Goal: Find specific page/section

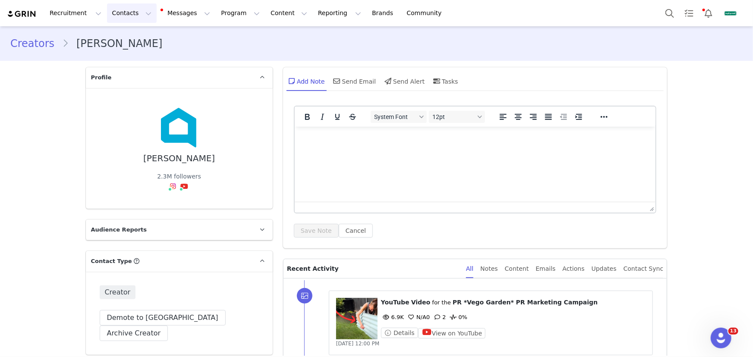
scroll to position [1176, 0]
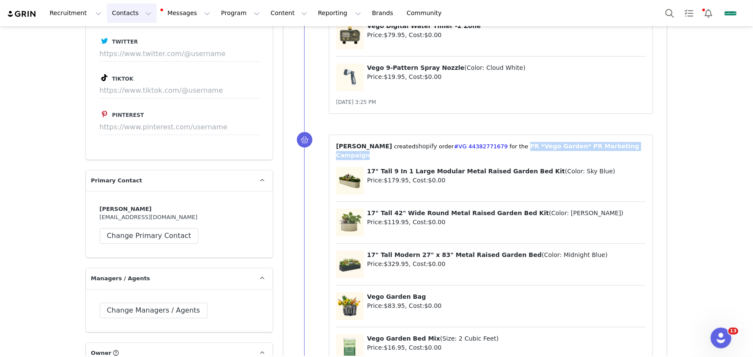
click at [125, 15] on button "Contacts Contacts" at bounding box center [132, 12] width 50 height 19
click at [132, 37] on p "Creators" at bounding box center [121, 37] width 24 height 9
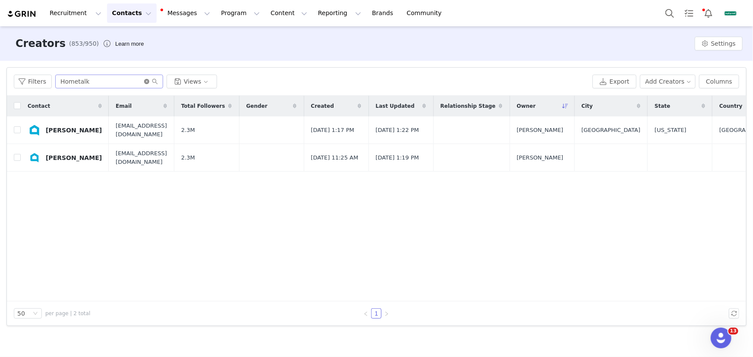
click at [144, 82] on icon "icon: close-circle" at bounding box center [146, 81] width 5 height 5
click at [134, 82] on input "text" at bounding box center [109, 82] width 108 height 14
paste input "[PERSON_NAME][EMAIL_ADDRESS][DOMAIN_NAME]"
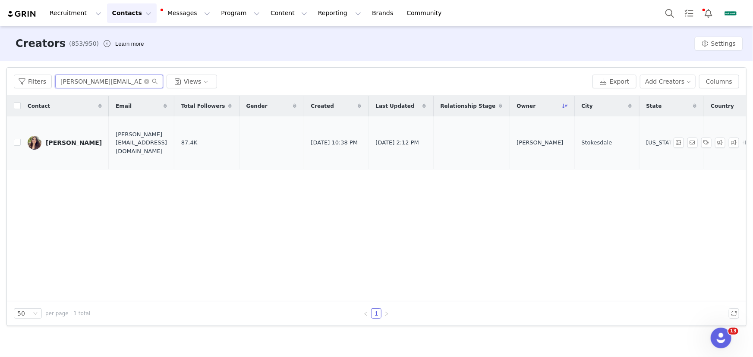
type input "[PERSON_NAME][EMAIL_ADDRESS][DOMAIN_NAME]"
click at [75, 143] on div "[PERSON_NAME]" at bounding box center [74, 142] width 56 height 7
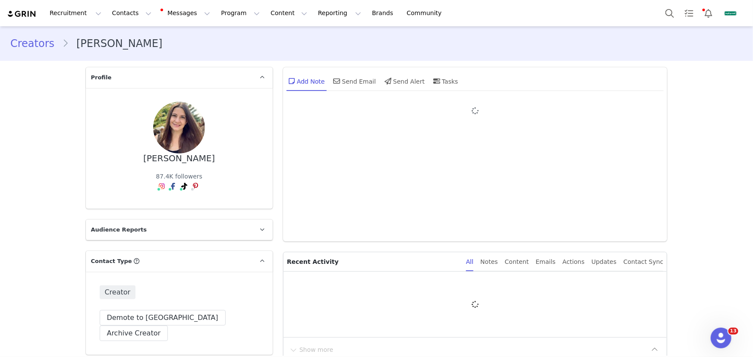
type input "+1 ([GEOGRAPHIC_DATA])"
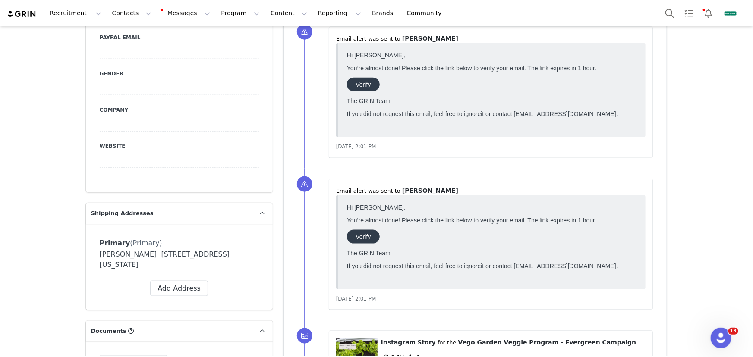
scroll to position [745, 0]
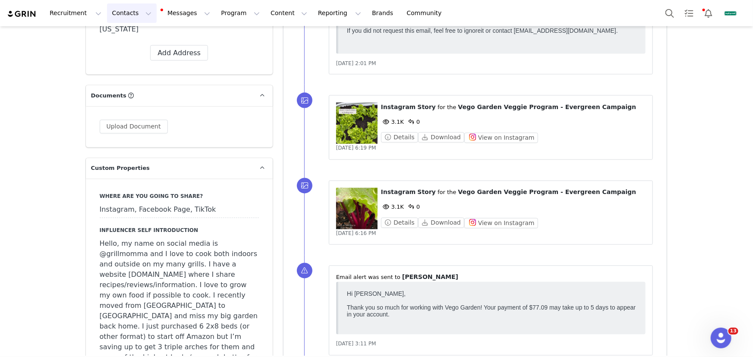
click at [119, 6] on button "Contacts Contacts" at bounding box center [132, 12] width 50 height 19
drag, startPoint x: 138, startPoint y: 35, endPoint x: 144, endPoint y: 41, distance: 9.1
click at [138, 35] on div "Creators" at bounding box center [136, 38] width 58 height 9
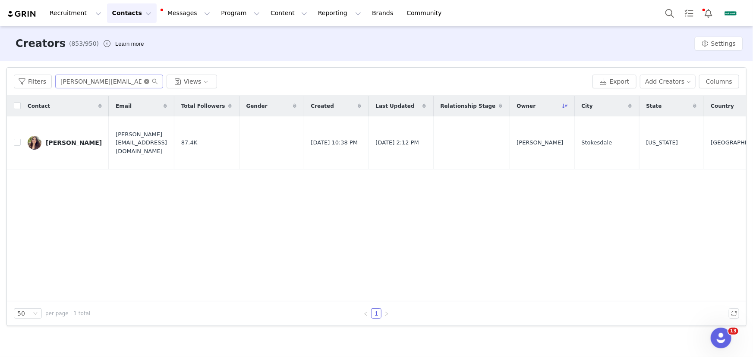
drag, startPoint x: 144, startPoint y: 81, endPoint x: 139, endPoint y: 81, distance: 5.6
click at [144, 81] on icon "icon: close-circle" at bounding box center [146, 81] width 5 height 5
click at [136, 81] on input "text" at bounding box center [109, 82] width 108 height 14
paste input "still_roost"
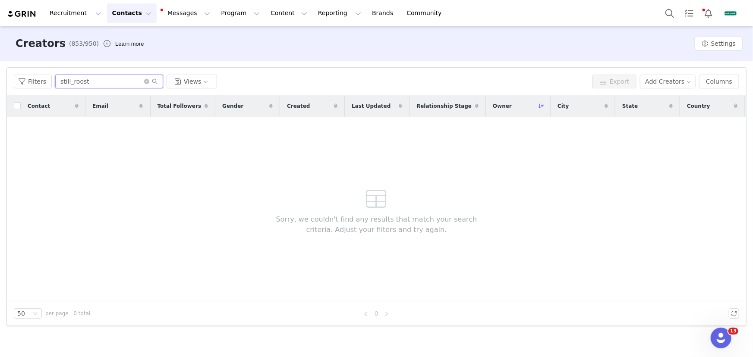
type input "still_roost"
click at [145, 82] on icon "icon: close-circle" at bounding box center [146, 81] width 5 height 5
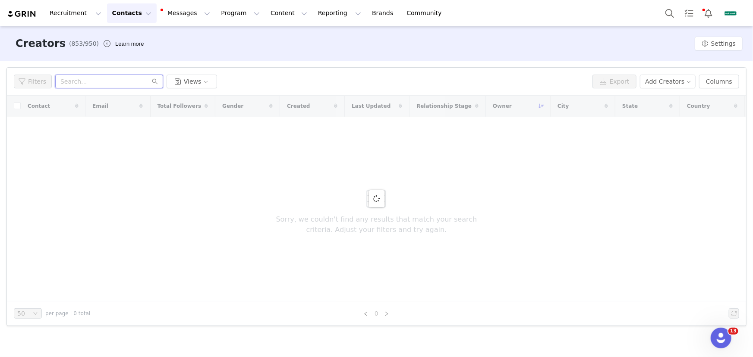
click at [132, 80] on input "text" at bounding box center [109, 82] width 108 height 14
type input "[PERSON_NAME]"
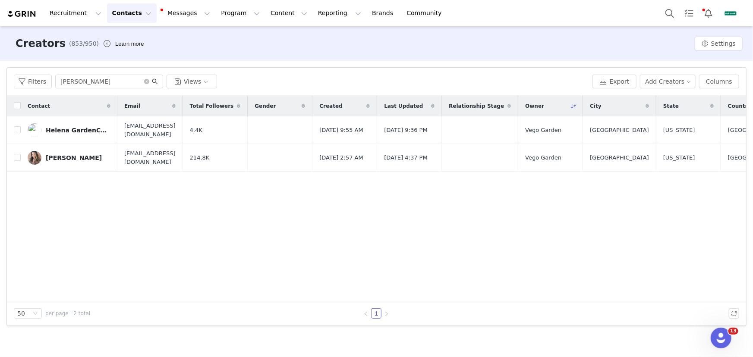
click at [154, 82] on icon "icon: search" at bounding box center [155, 81] width 6 height 6
click at [74, 153] on link "[PERSON_NAME]" at bounding box center [69, 158] width 83 height 14
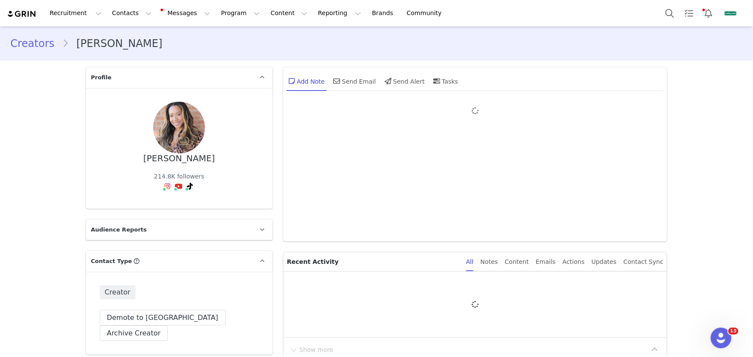
type input "+1 ([GEOGRAPHIC_DATA])"
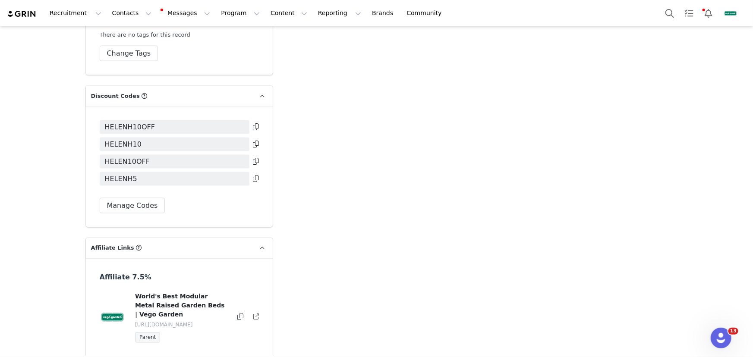
scroll to position [2236, 0]
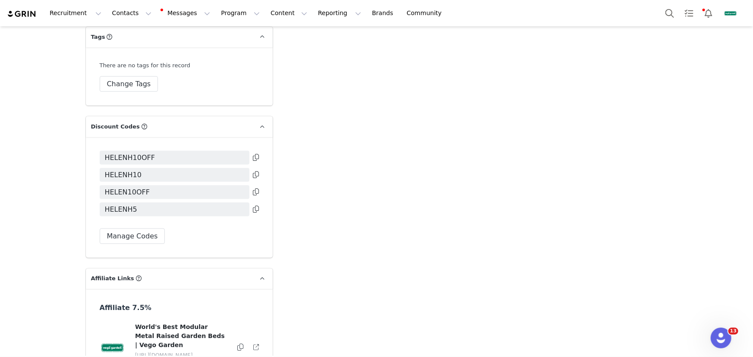
click at [253, 188] on icon at bounding box center [256, 191] width 6 height 7
